Goal: Information Seeking & Learning: Learn about a topic

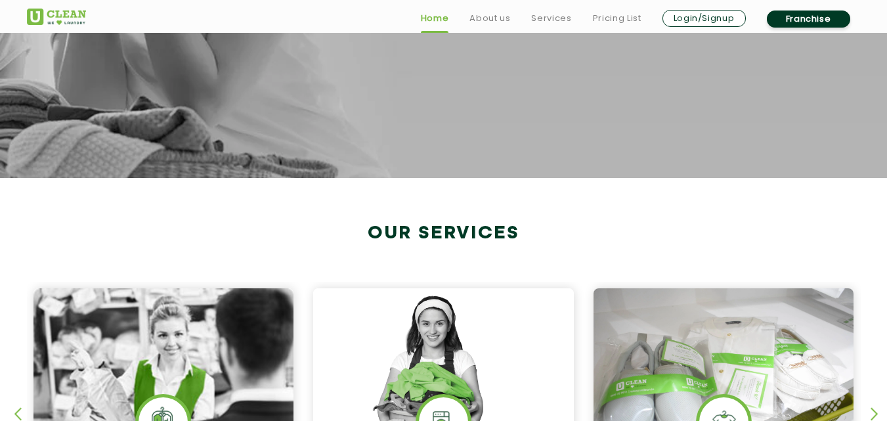
scroll to position [525, 0]
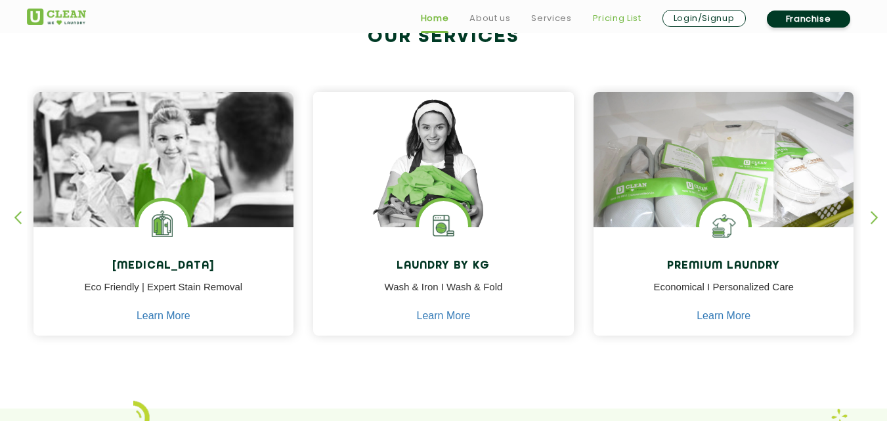
click at [594, 13] on link "Pricing List" at bounding box center [617, 19] width 49 height 16
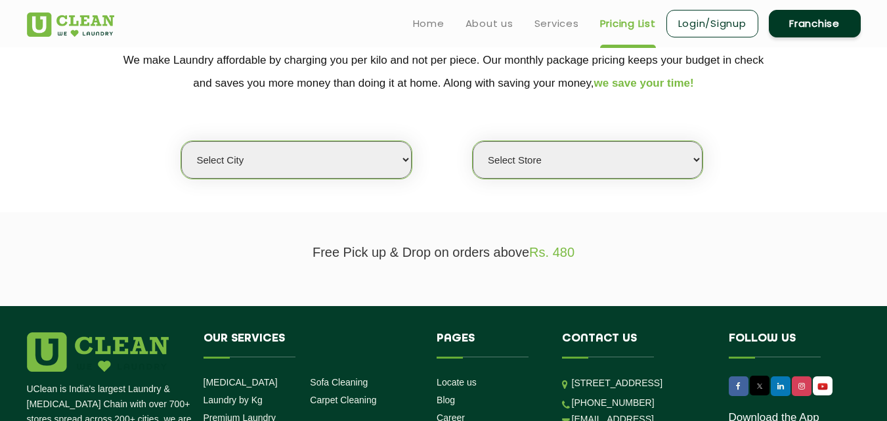
scroll to position [197, 0]
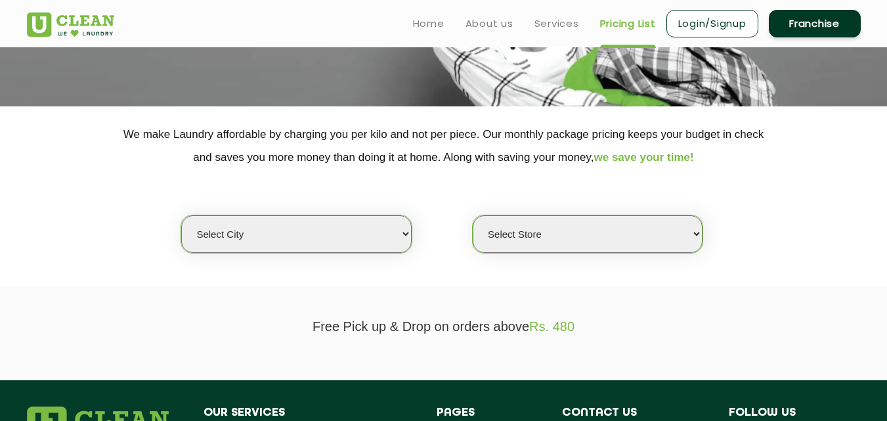
click at [314, 230] on select "Select city [GEOGRAPHIC_DATA] [GEOGRAPHIC_DATA] [GEOGRAPHIC_DATA] [GEOGRAPHIC_D…" at bounding box center [296, 233] width 230 height 37
click at [365, 238] on select "Select city [GEOGRAPHIC_DATA] [GEOGRAPHIC_DATA] [GEOGRAPHIC_DATA] [GEOGRAPHIC_D…" at bounding box center [296, 233] width 230 height 37
click at [320, 235] on select "Select city [GEOGRAPHIC_DATA] [GEOGRAPHIC_DATA] [GEOGRAPHIC_DATA] [GEOGRAPHIC_D…" at bounding box center [296, 233] width 230 height 37
select select "26"
click at [181, 215] on select "Select city [GEOGRAPHIC_DATA] [GEOGRAPHIC_DATA] [GEOGRAPHIC_DATA] [GEOGRAPHIC_D…" at bounding box center [296, 233] width 230 height 37
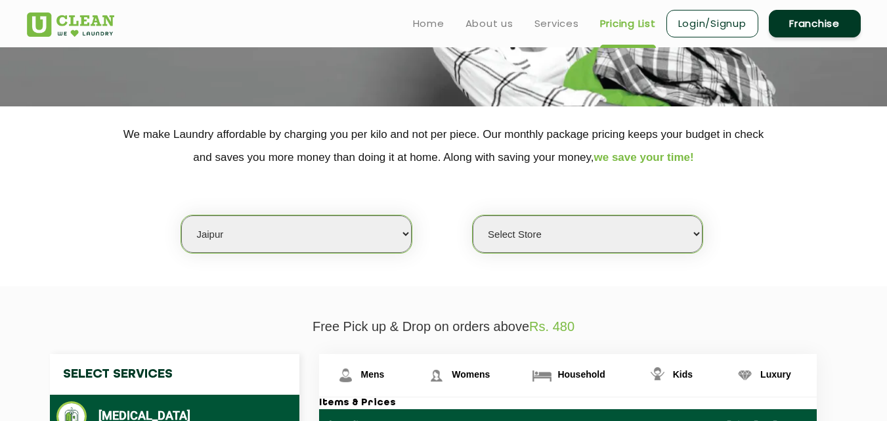
click at [548, 243] on select "Select Store [GEOGRAPHIC_DATA][PERSON_NAME] [GEOGRAPHIC_DATA] [PERSON_NAME][GEO…" at bounding box center [588, 233] width 230 height 37
select select "214"
click at [473, 215] on select "Select Store [GEOGRAPHIC_DATA][PERSON_NAME] [GEOGRAPHIC_DATA] [PERSON_NAME][GEO…" at bounding box center [588, 233] width 230 height 37
click at [379, 372] on span "Mens" at bounding box center [373, 374] width 24 height 11
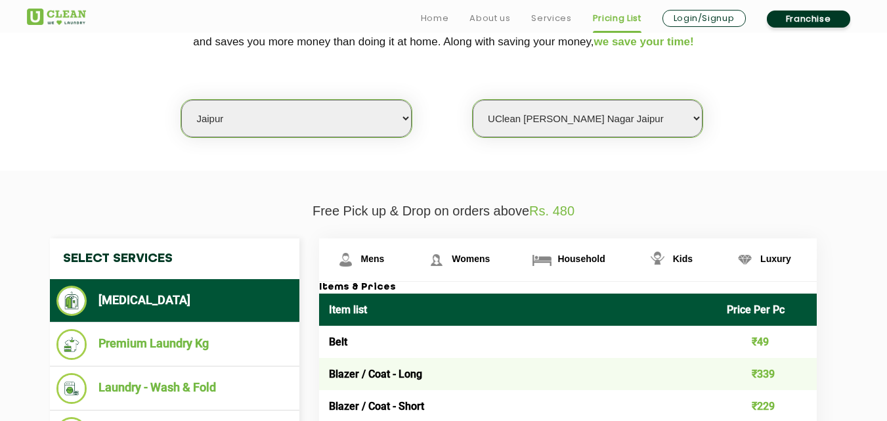
scroll to position [328, 0]
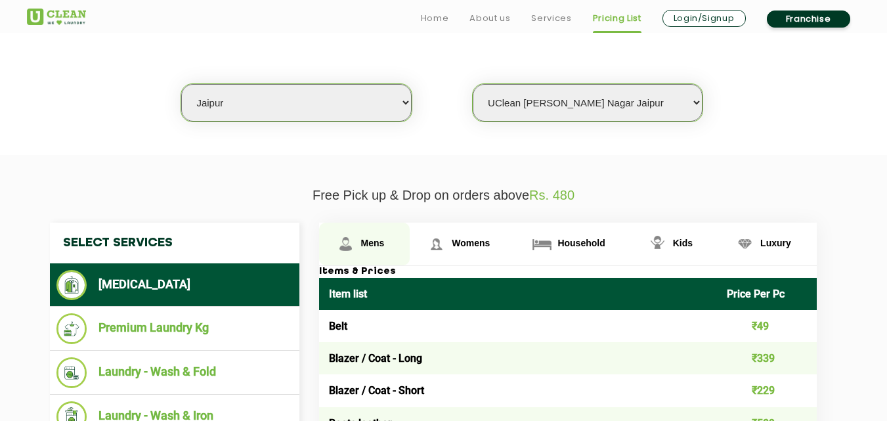
click at [370, 239] on span "Mens" at bounding box center [373, 243] width 24 height 11
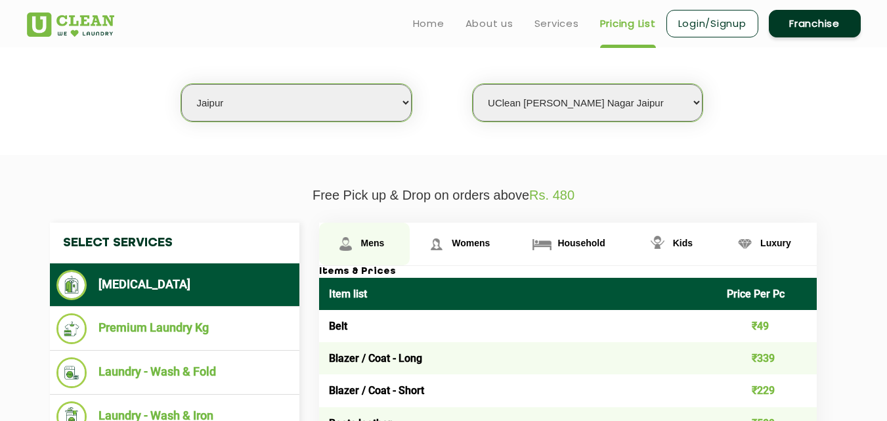
click at [381, 242] on span "Mens" at bounding box center [373, 243] width 24 height 11
click at [381, 248] on span "Mens" at bounding box center [373, 243] width 24 height 11
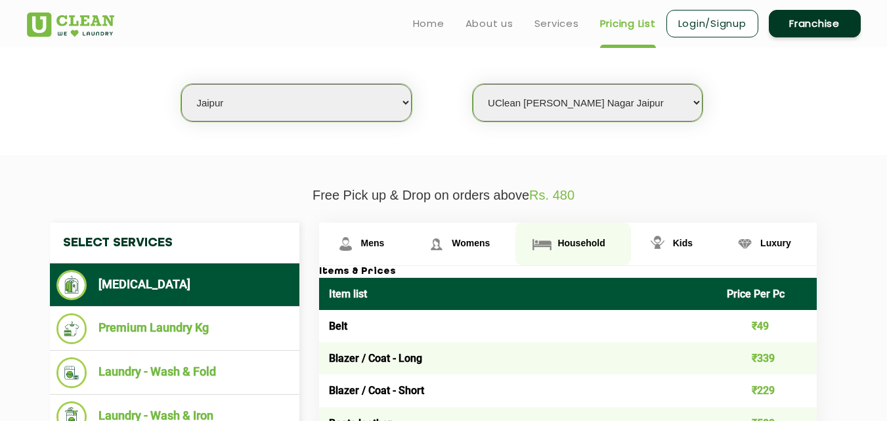
click at [561, 248] on span "Household" at bounding box center [580, 243] width 47 height 11
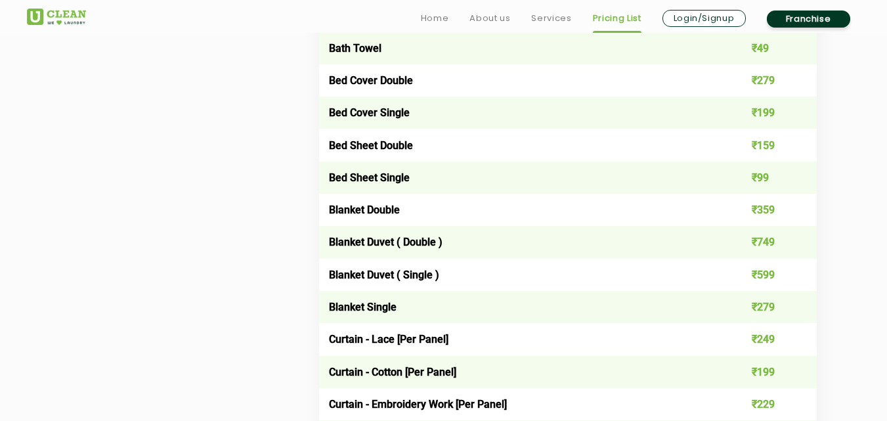
scroll to position [919, 0]
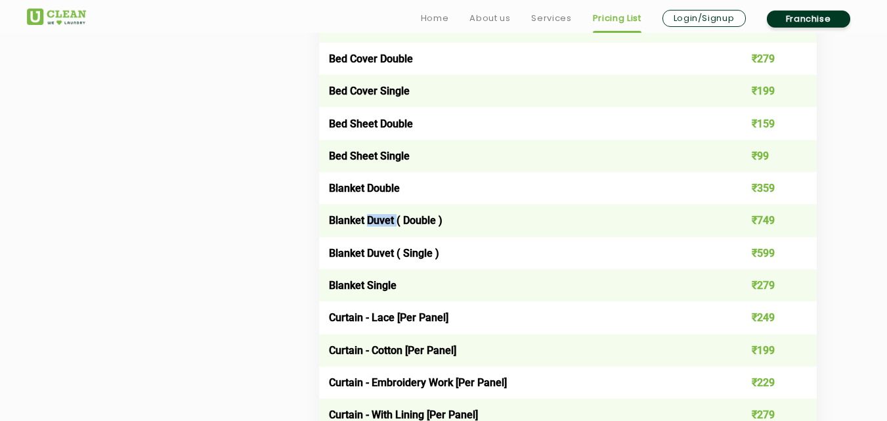
drag, startPoint x: 397, startPoint y: 222, endPoint x: 369, endPoint y: 222, distance: 28.2
click at [369, 222] on td "Blanket Duvet ( Double )" at bounding box center [518, 220] width 399 height 32
click at [440, 182] on td "Blanket Double" at bounding box center [518, 188] width 399 height 32
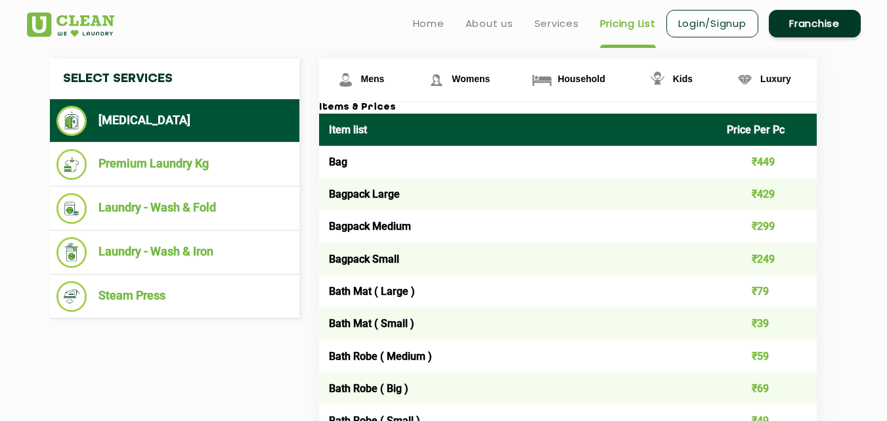
scroll to position [460, 0]
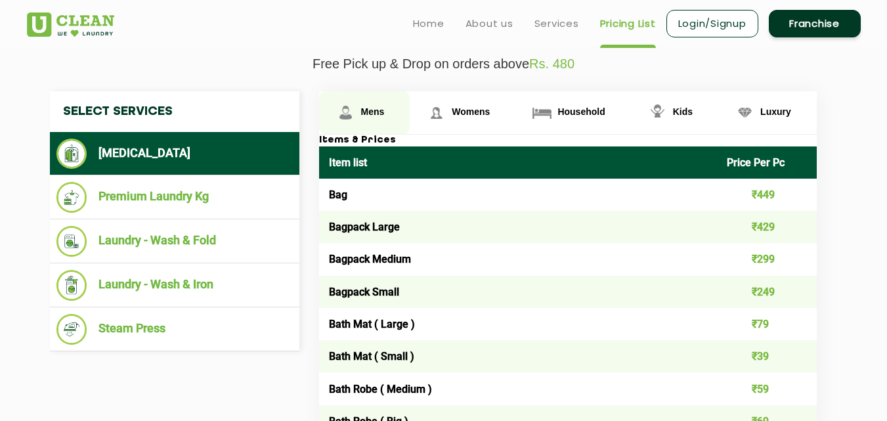
click at [391, 109] on link "Mens" at bounding box center [364, 112] width 91 height 43
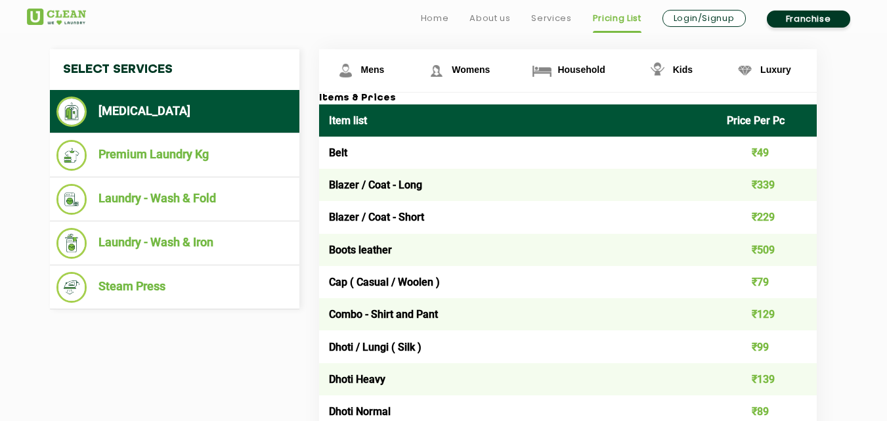
scroll to position [525, 0]
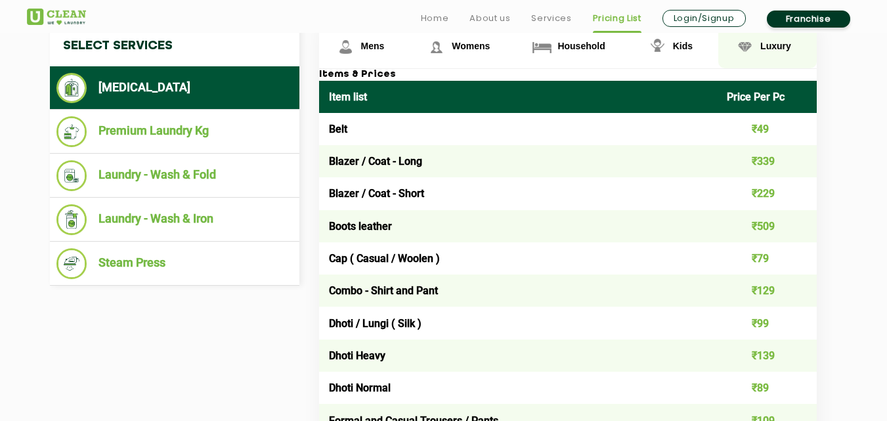
click at [750, 43] on img at bounding box center [744, 46] width 23 height 23
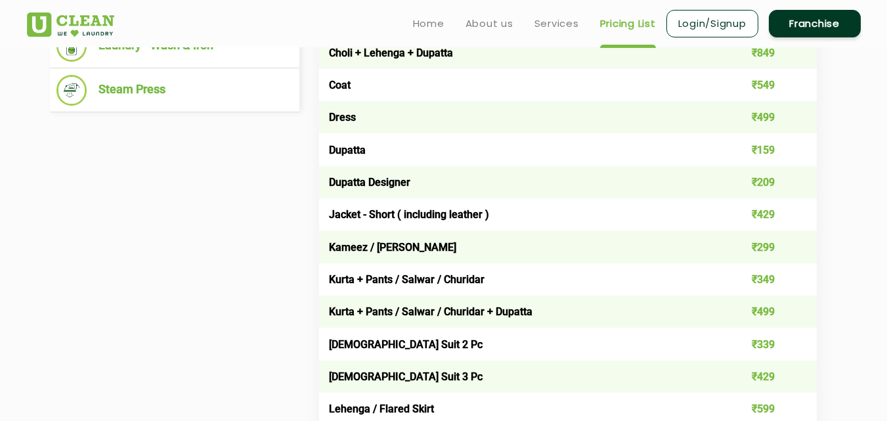
scroll to position [394, 0]
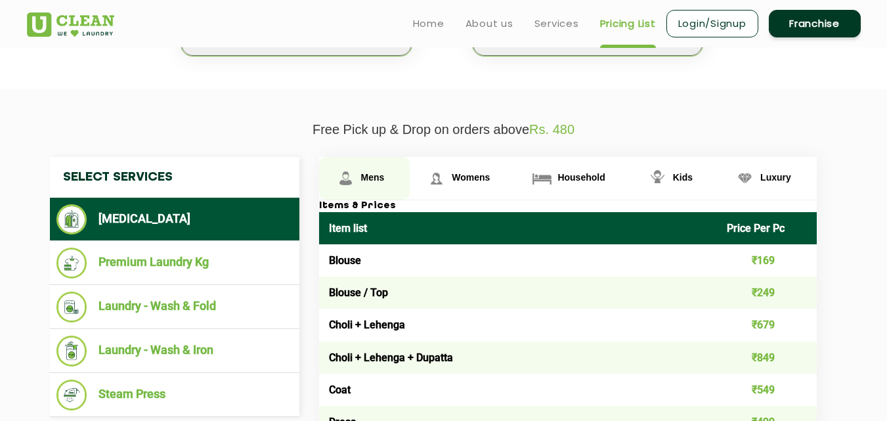
click at [388, 168] on link "Mens" at bounding box center [364, 178] width 91 height 43
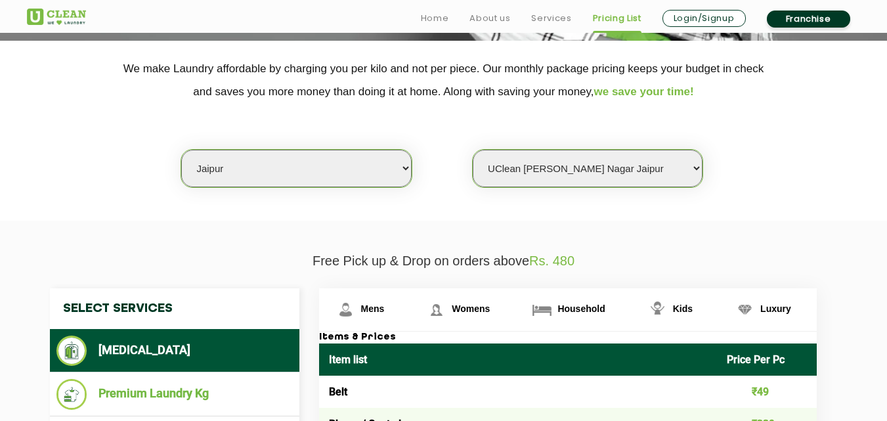
scroll to position [525, 0]
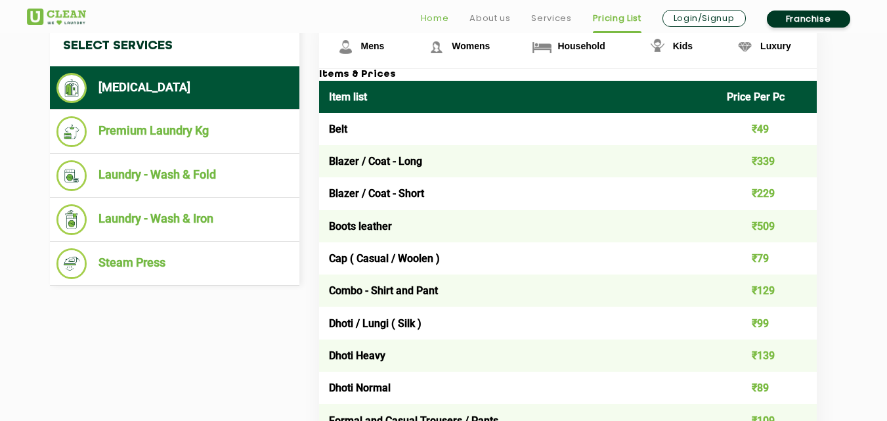
click at [434, 18] on link "Home" at bounding box center [435, 19] width 28 height 16
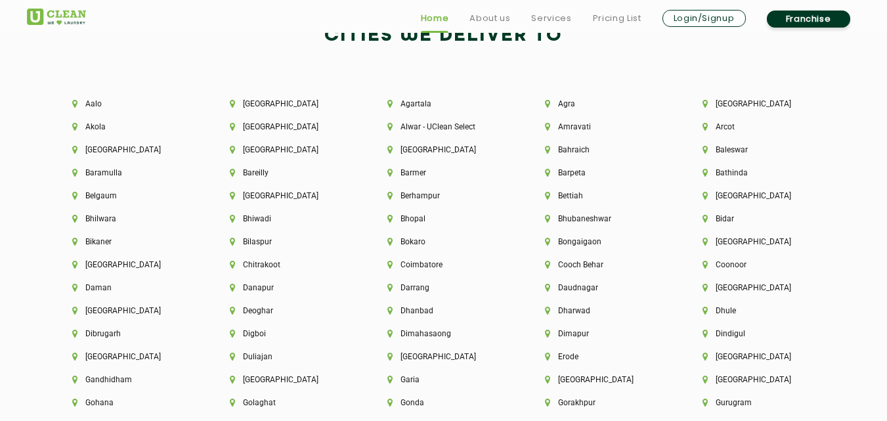
scroll to position [2823, 0]
